Goal: Task Accomplishment & Management: Use online tool/utility

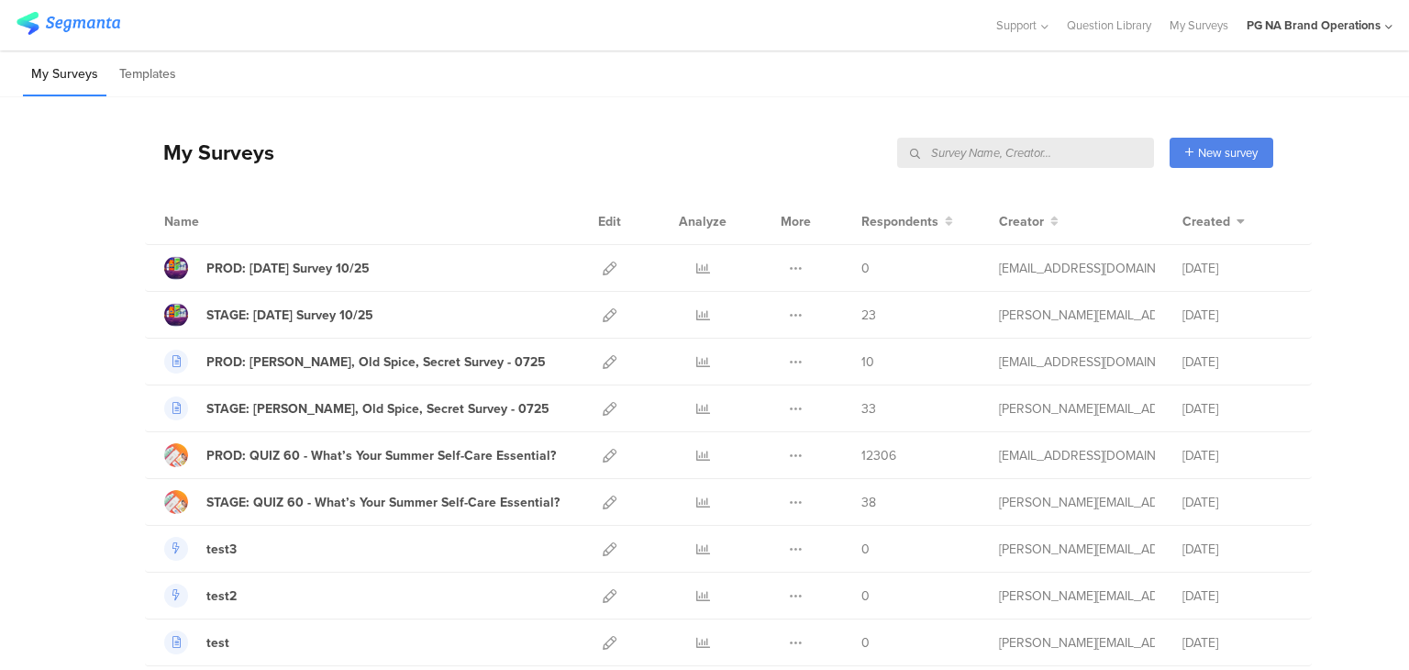
click at [1082, 167] on div "My Surveys New survey Start from scratch Choose from templates" at bounding box center [709, 152] width 1128 height 73
click at [1052, 155] on input "text" at bounding box center [1025, 153] width 257 height 30
type input "complete"
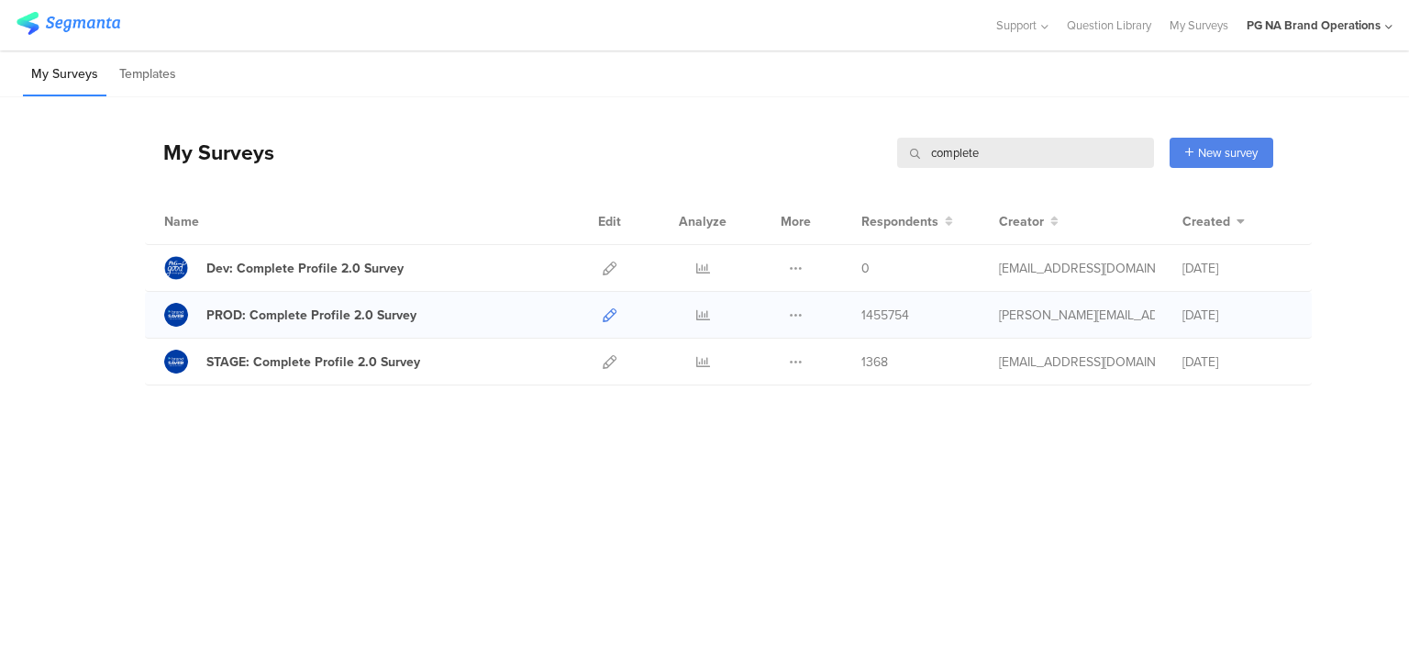
click at [609, 316] on icon at bounding box center [610, 315] width 14 height 14
click at [538, 144] on div "My Surveys complete complete New survey Start from scratch Choose from templates" at bounding box center [709, 152] width 1128 height 73
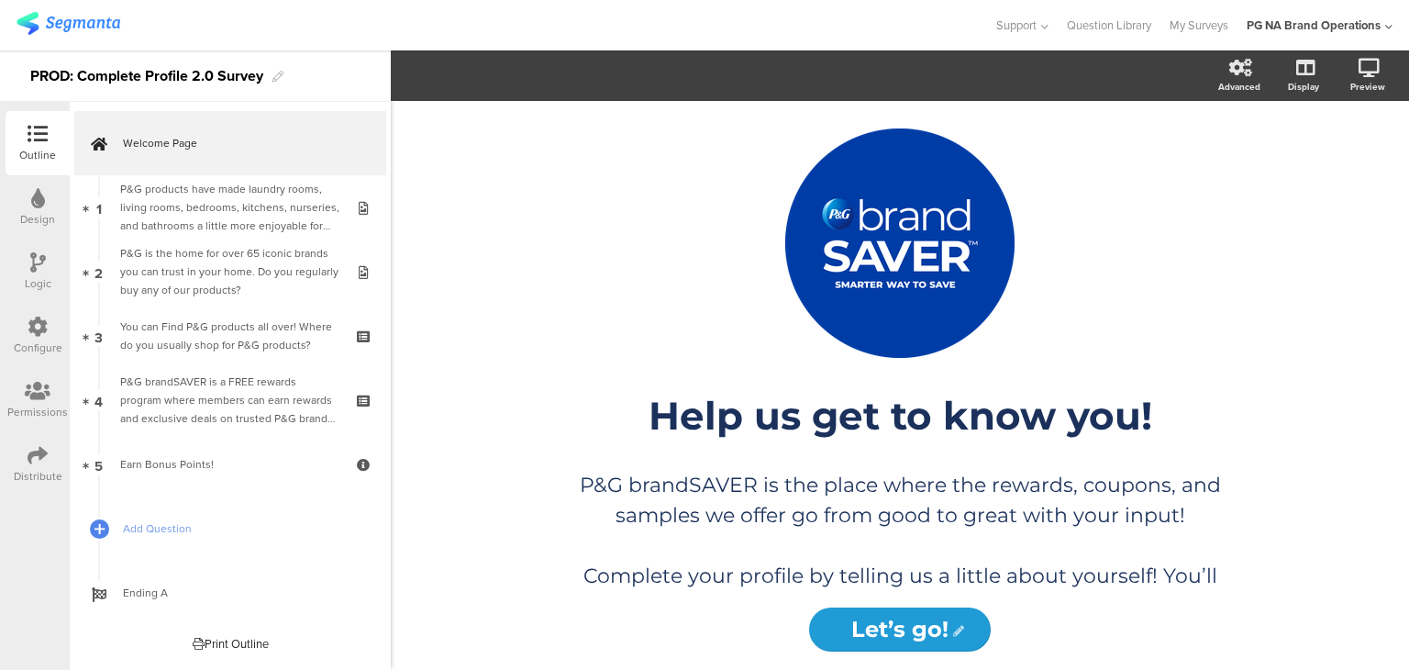
click at [36, 324] on icon at bounding box center [38, 327] width 20 height 20
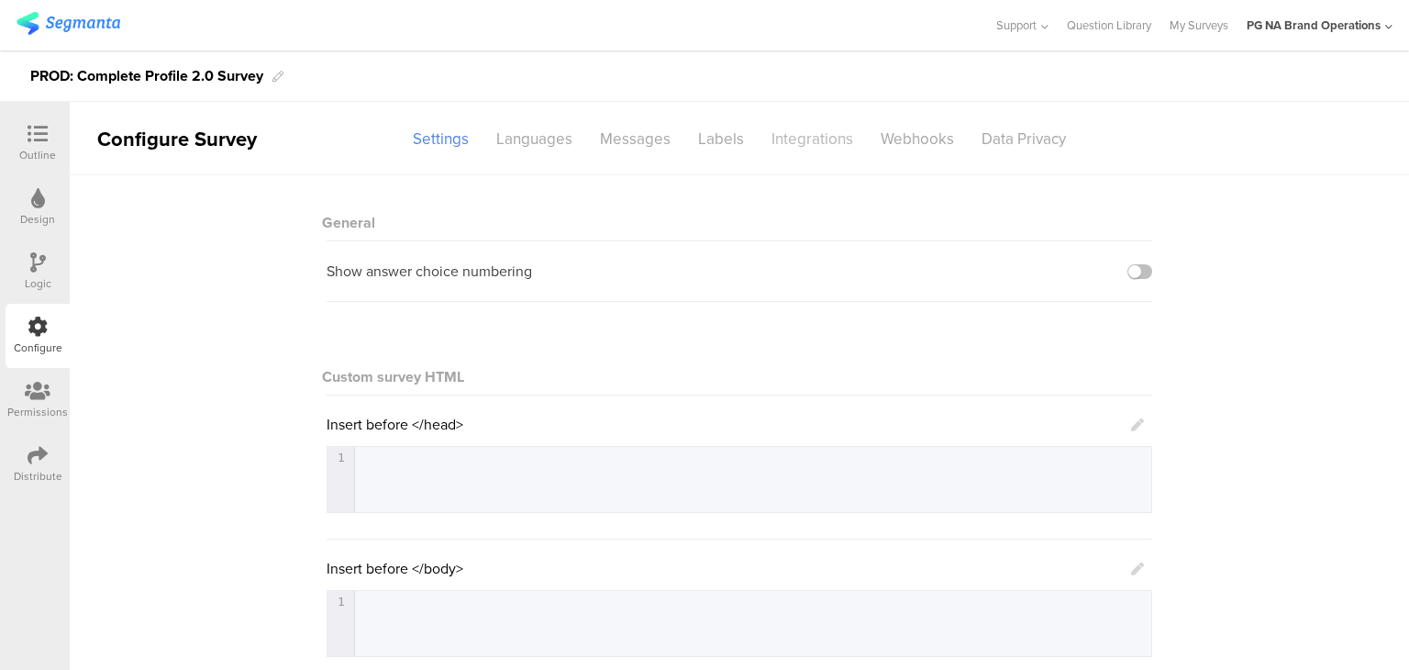
click at [806, 150] on div "Integrations" at bounding box center [812, 139] width 109 height 32
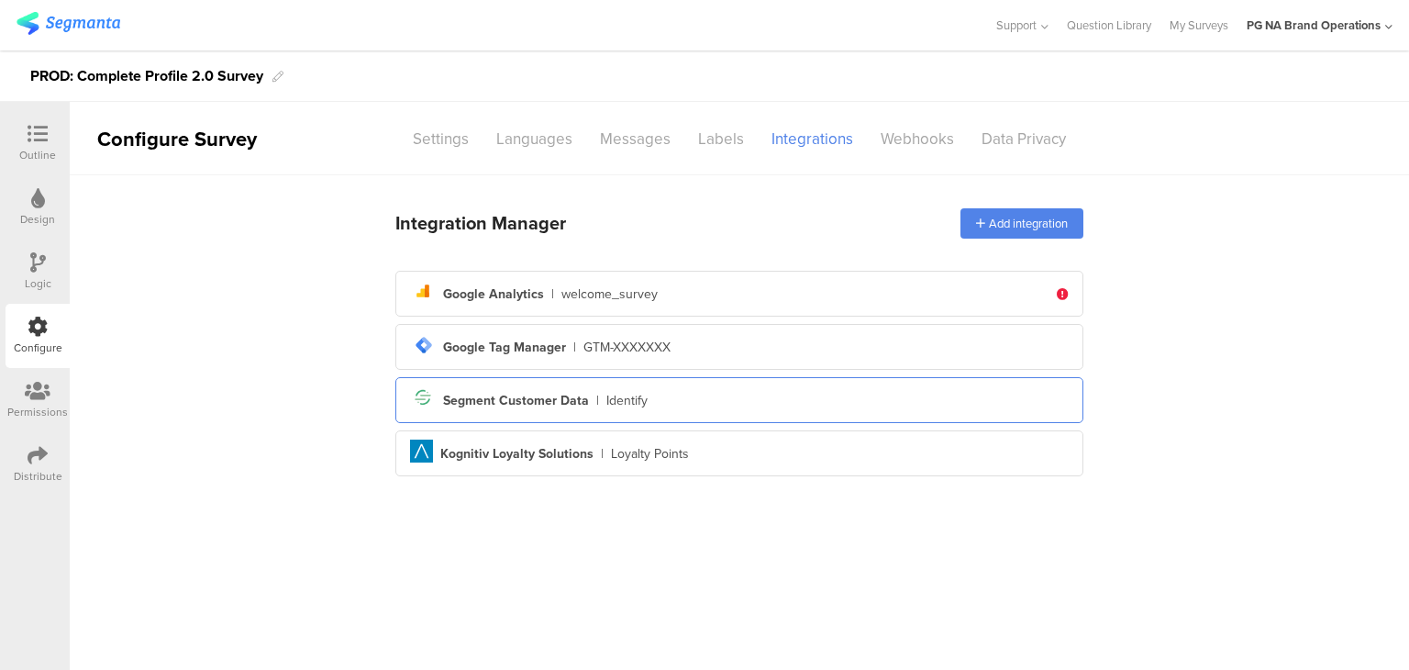
click at [490, 400] on div "Segment Customer Data" at bounding box center [516, 400] width 146 height 19
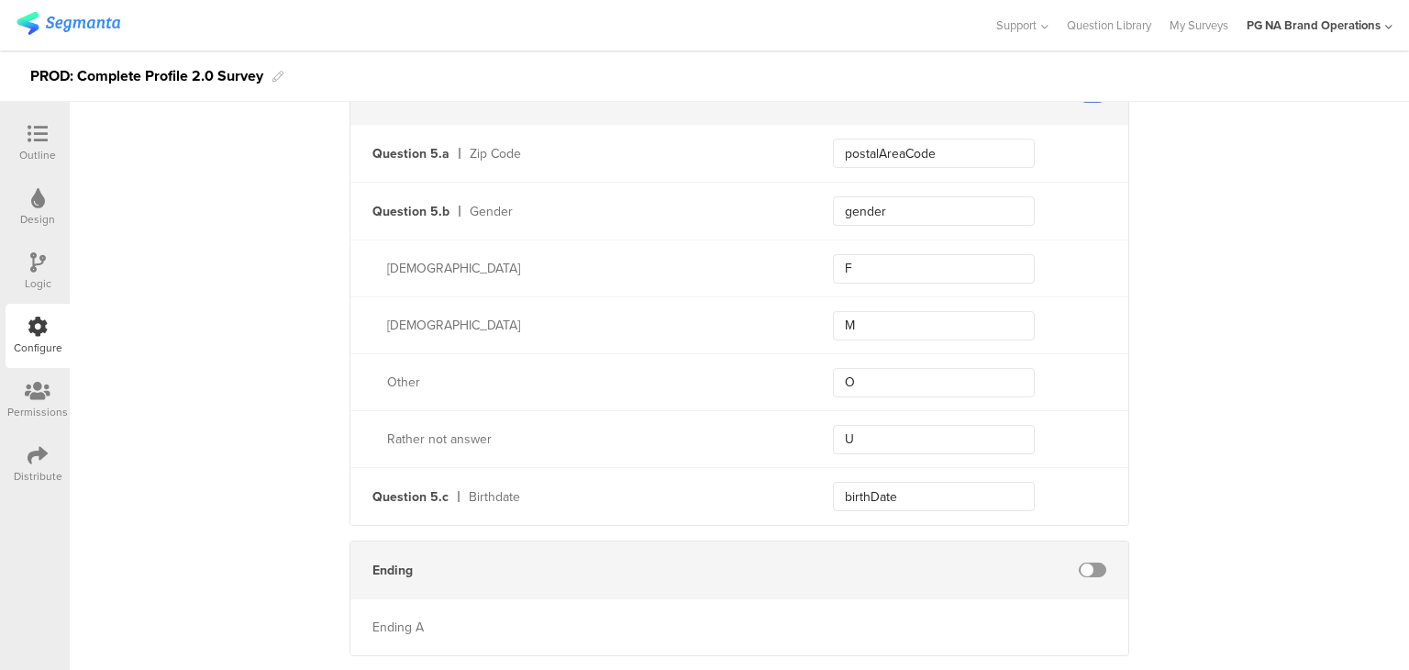
scroll to position [4630, 0]
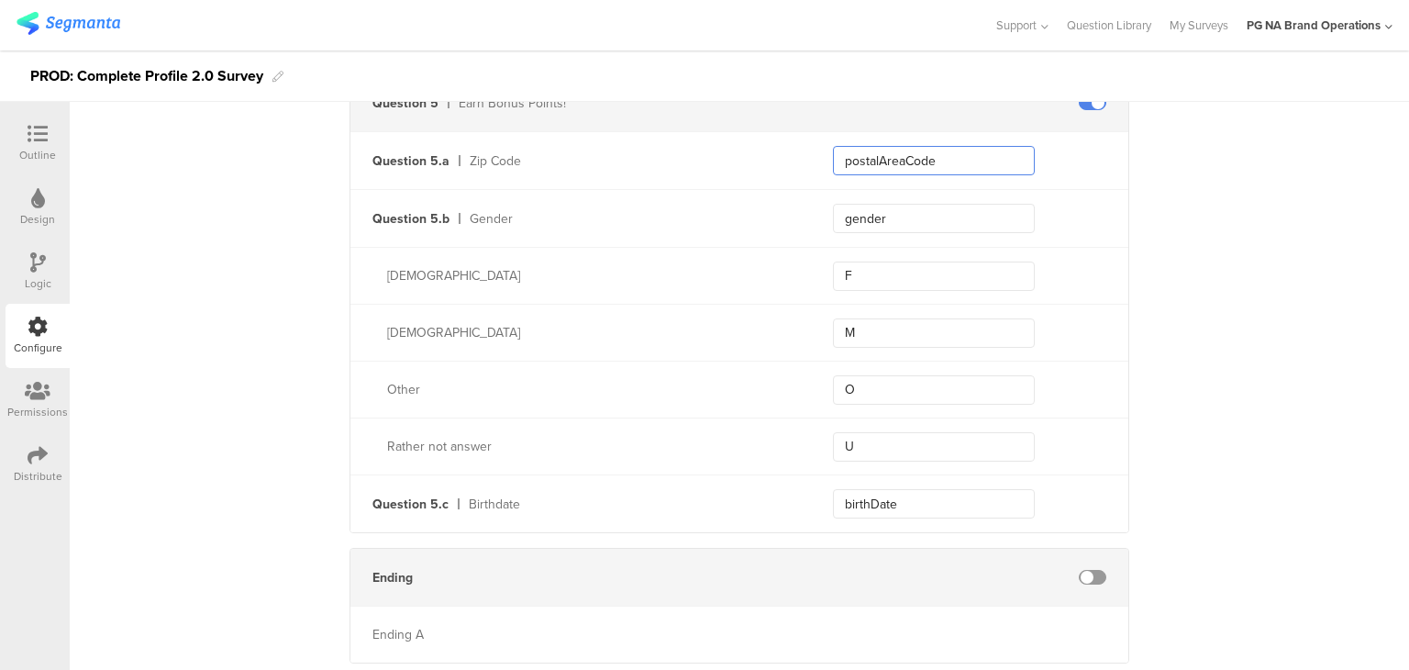
click at [899, 159] on input "postalAreaCode" at bounding box center [934, 160] width 202 height 29
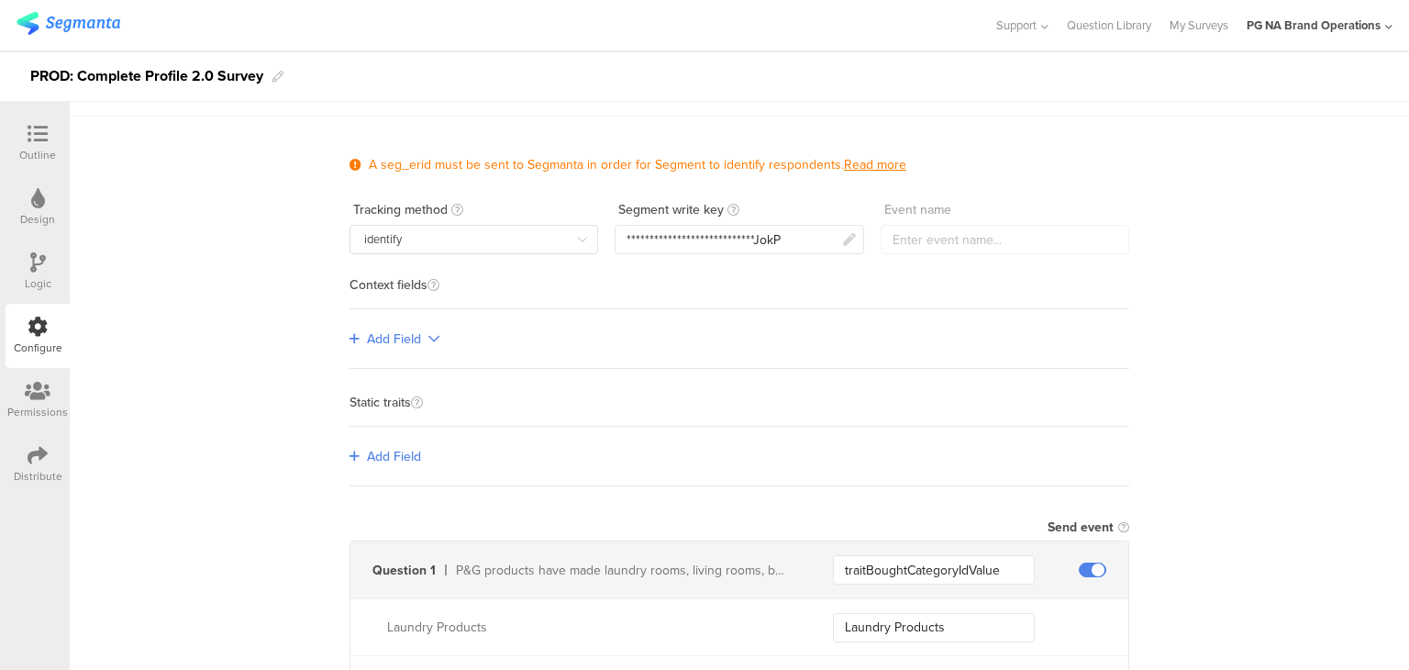
scroll to position [0, 0]
